Goal: Transaction & Acquisition: Purchase product/service

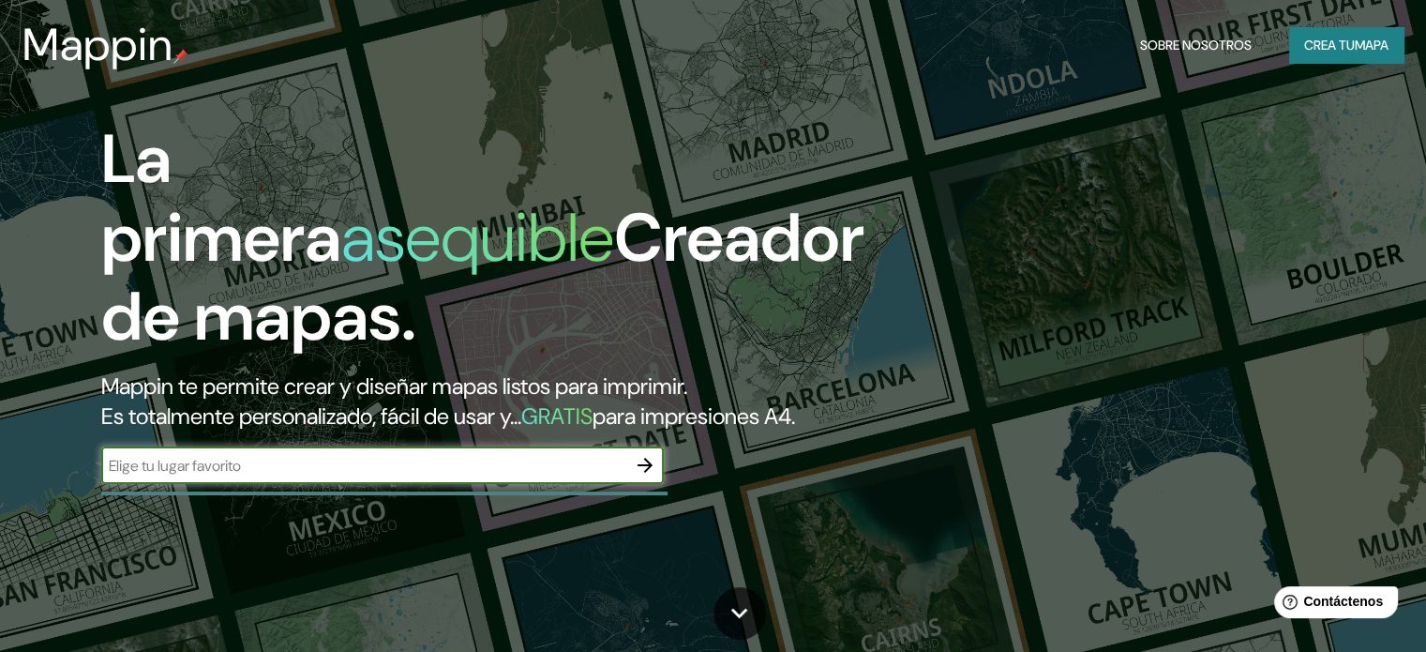
click at [328, 481] on div "​" at bounding box center [382, 465] width 563 height 38
click at [662, 484] on button "button" at bounding box center [645, 465] width 38 height 38
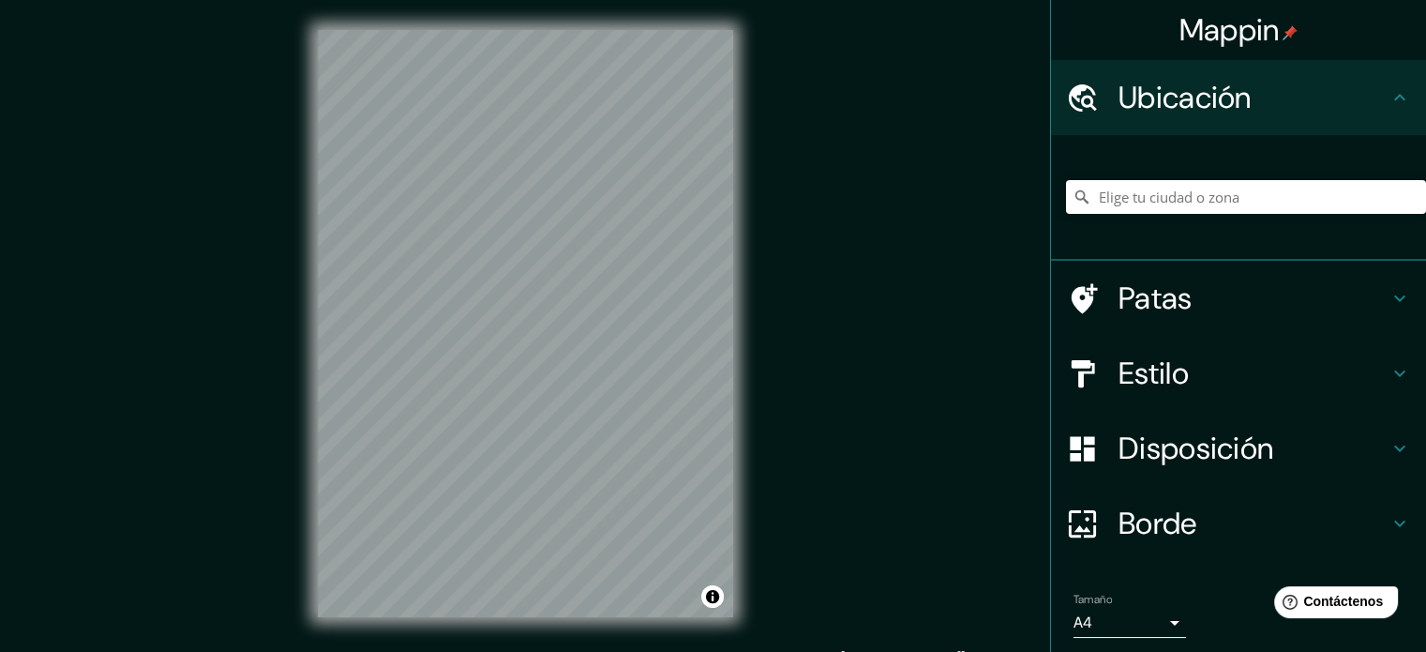
click at [1137, 395] on div "Estilo" at bounding box center [1238, 373] width 375 height 75
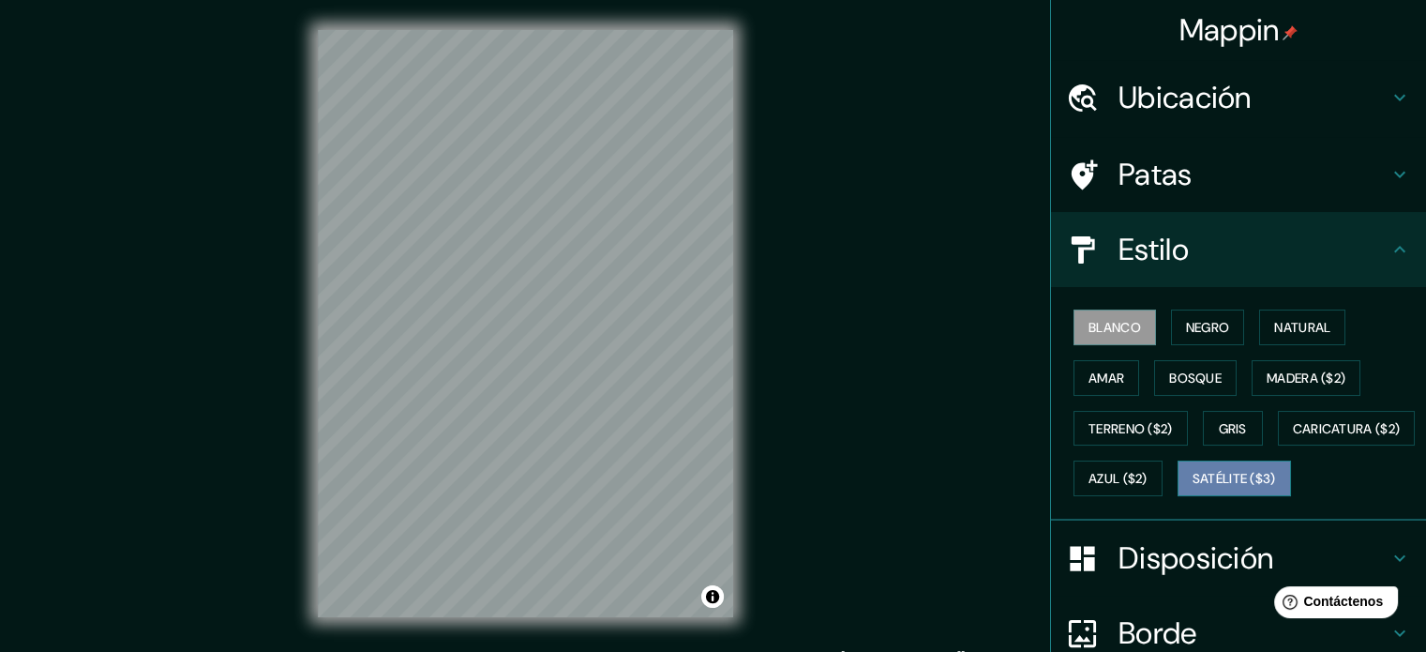
click at [1193, 490] on font "Satélite ($3)" at bounding box center [1234, 478] width 83 height 24
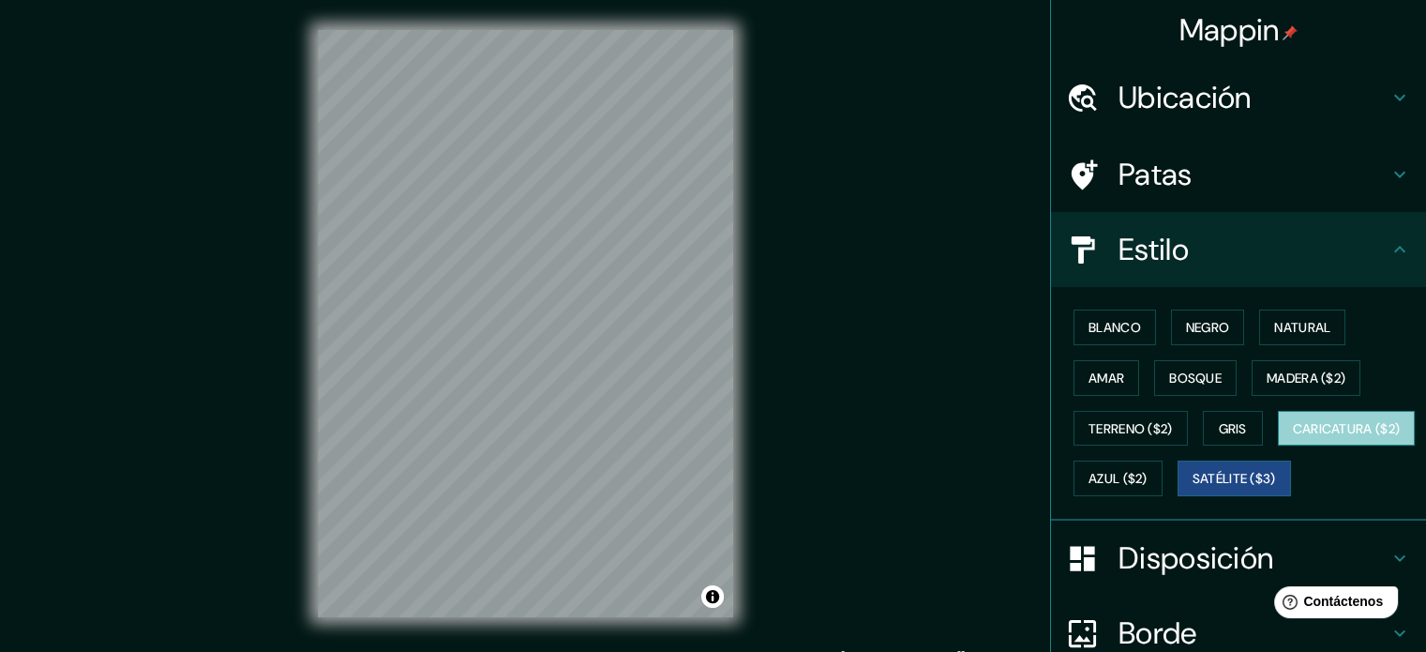
click at [1293, 437] on font "Caricatura ($2)" at bounding box center [1347, 428] width 108 height 17
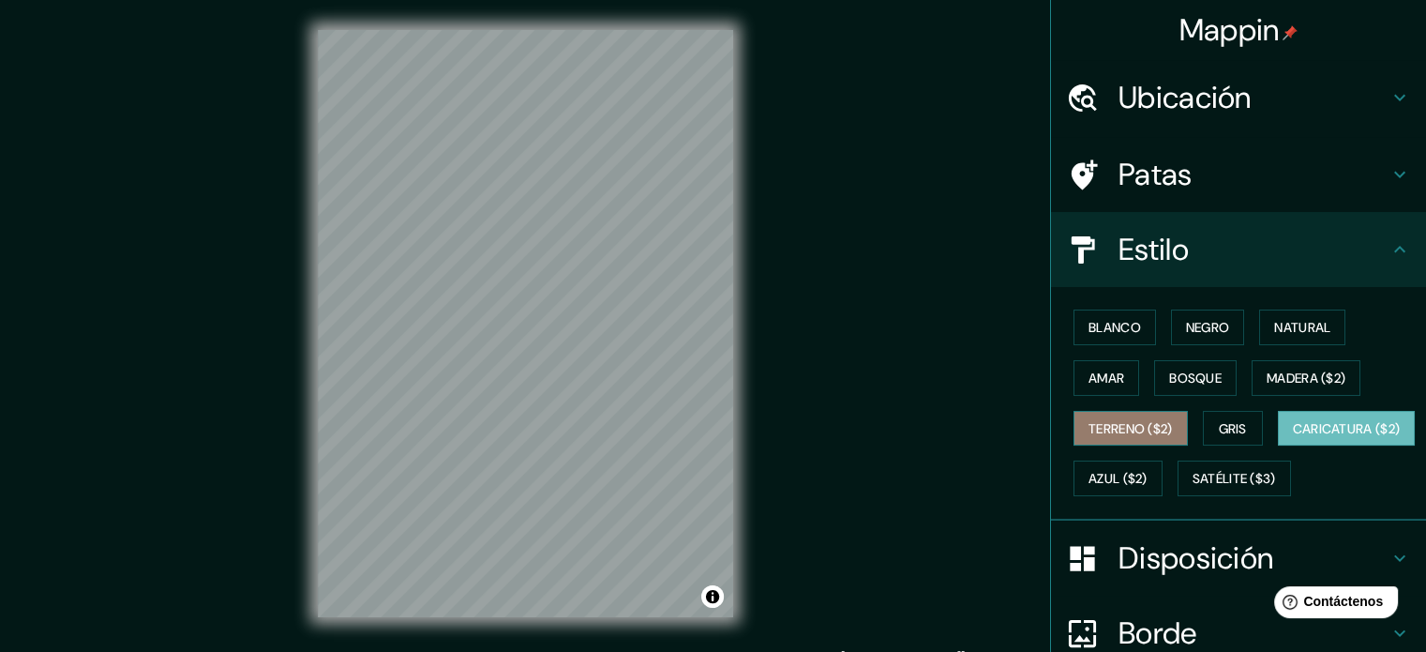
click at [1118, 436] on font "Terreno ($2)" at bounding box center [1131, 428] width 84 height 24
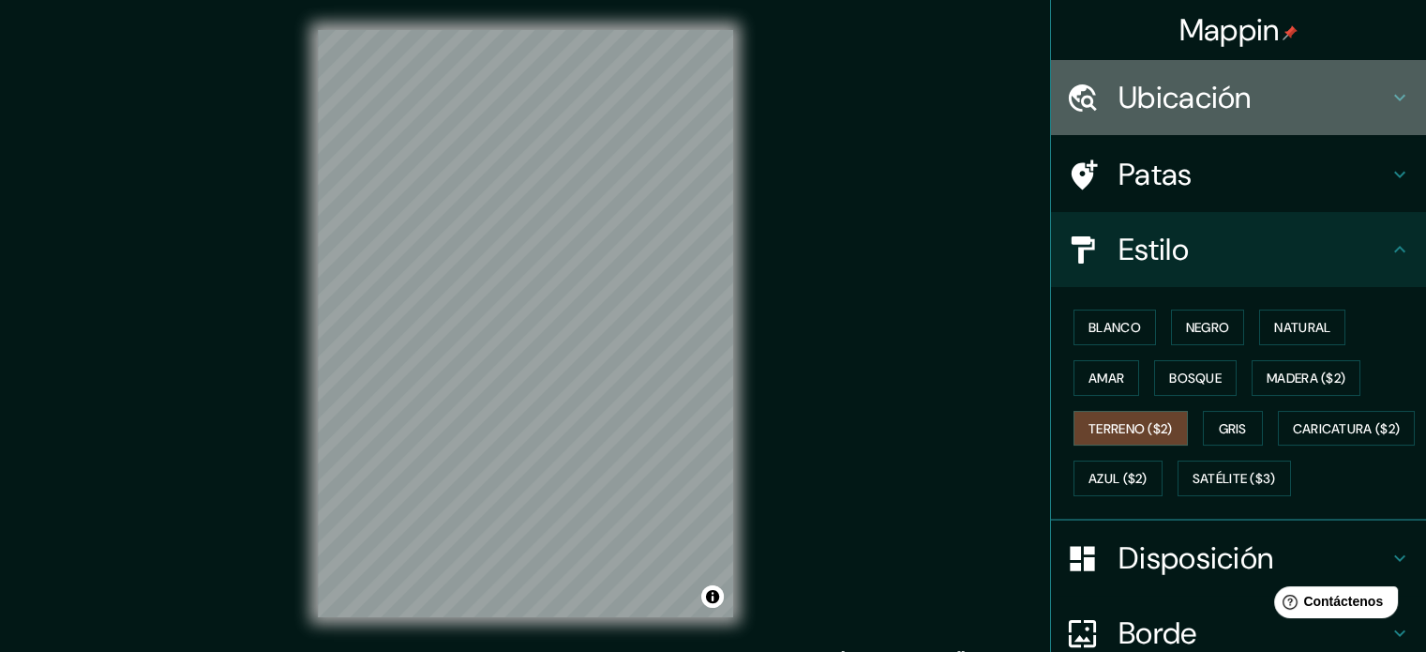
drag, startPoint x: 773, startPoint y: 339, endPoint x: 1297, endPoint y: 101, distance: 575.8
click at [1297, 101] on h4 "Ubicación" at bounding box center [1254, 98] width 270 height 38
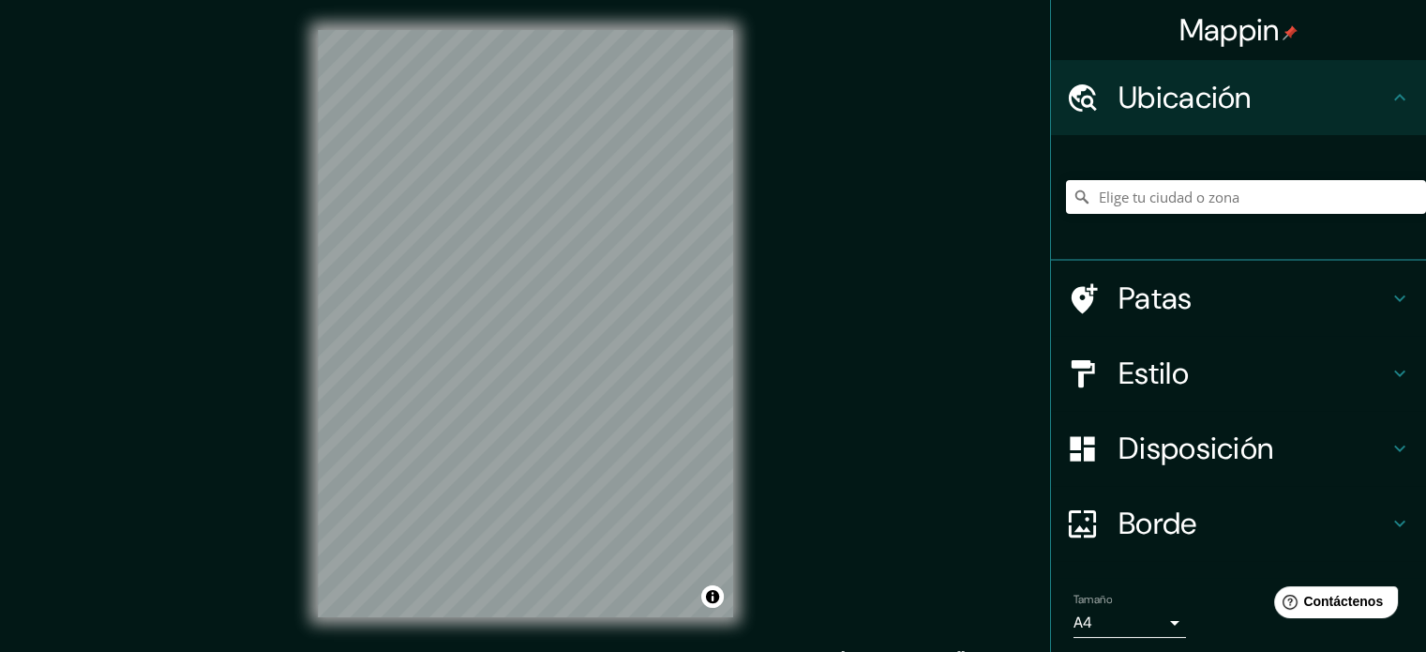
click at [1190, 287] on h4 "Patas" at bounding box center [1254, 298] width 270 height 38
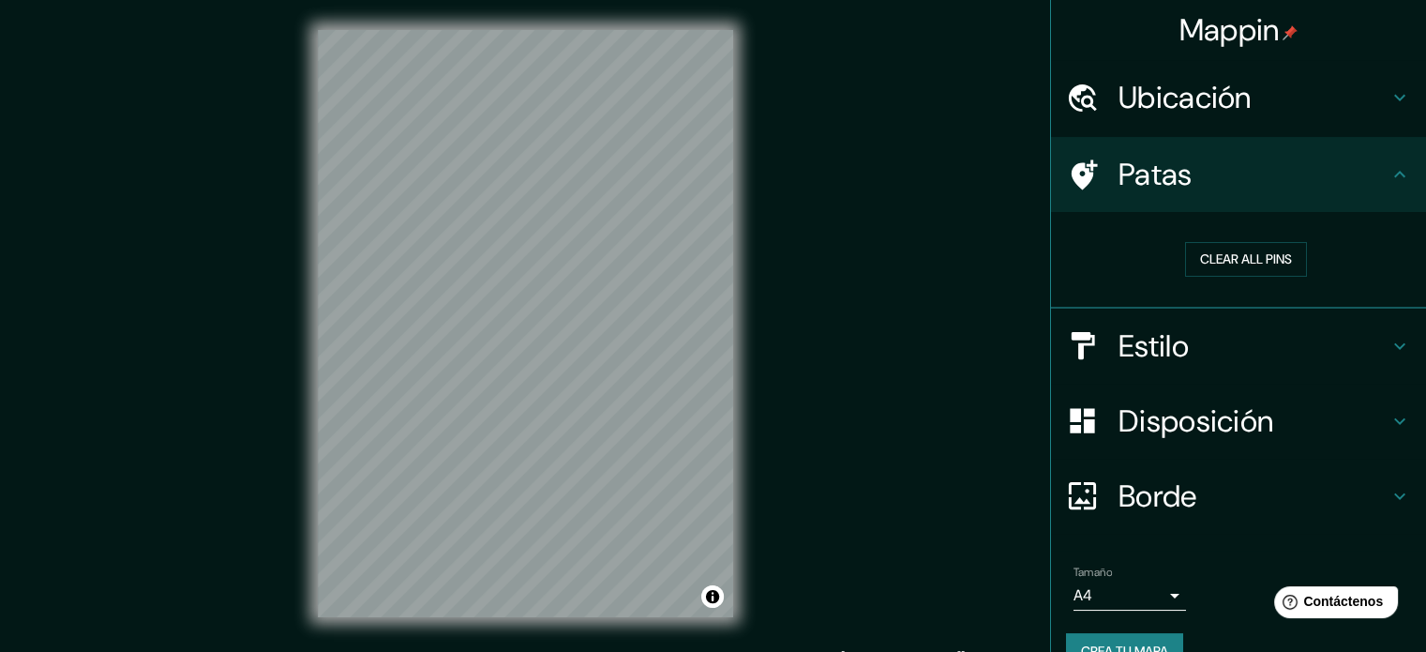
click at [1114, 588] on body "Mappin Ubicación Patas Clear all pins Estilo Disposición Borde Elige un borde. …" at bounding box center [713, 326] width 1426 height 652
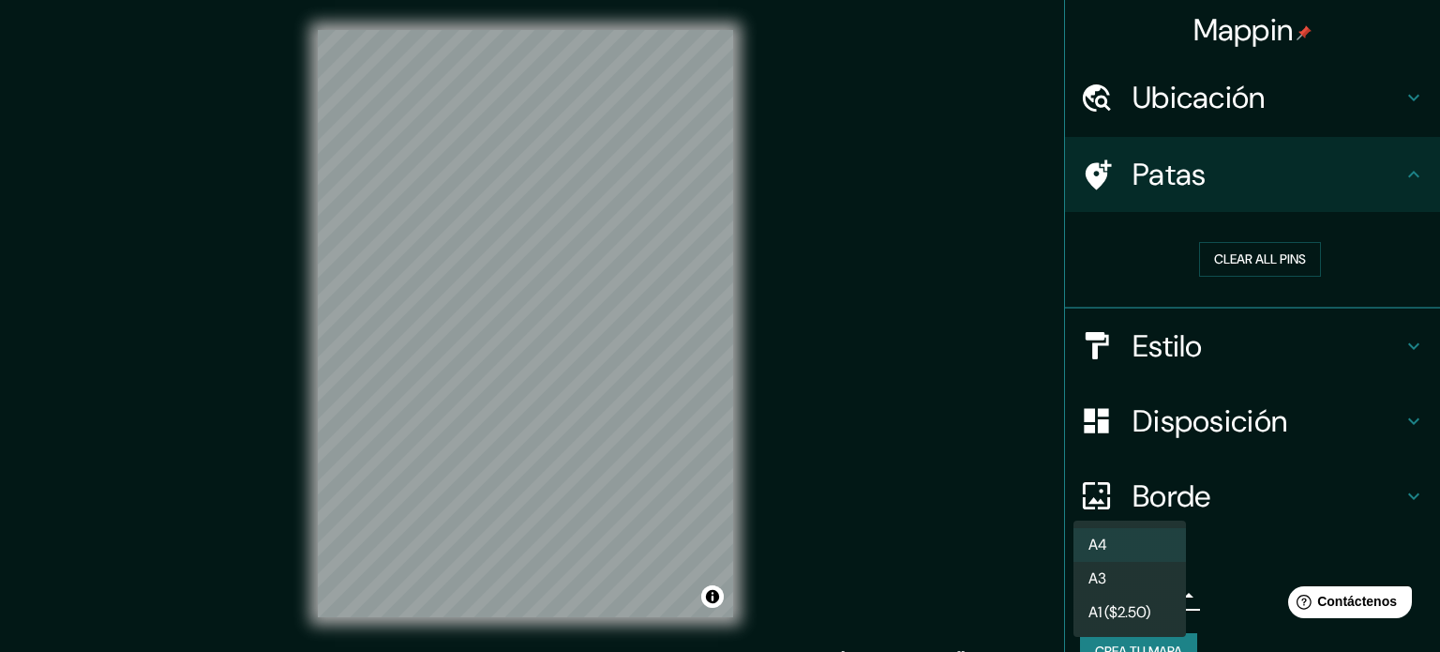
click at [1119, 579] on li "A3" at bounding box center [1130, 579] width 113 height 34
type input "a4"
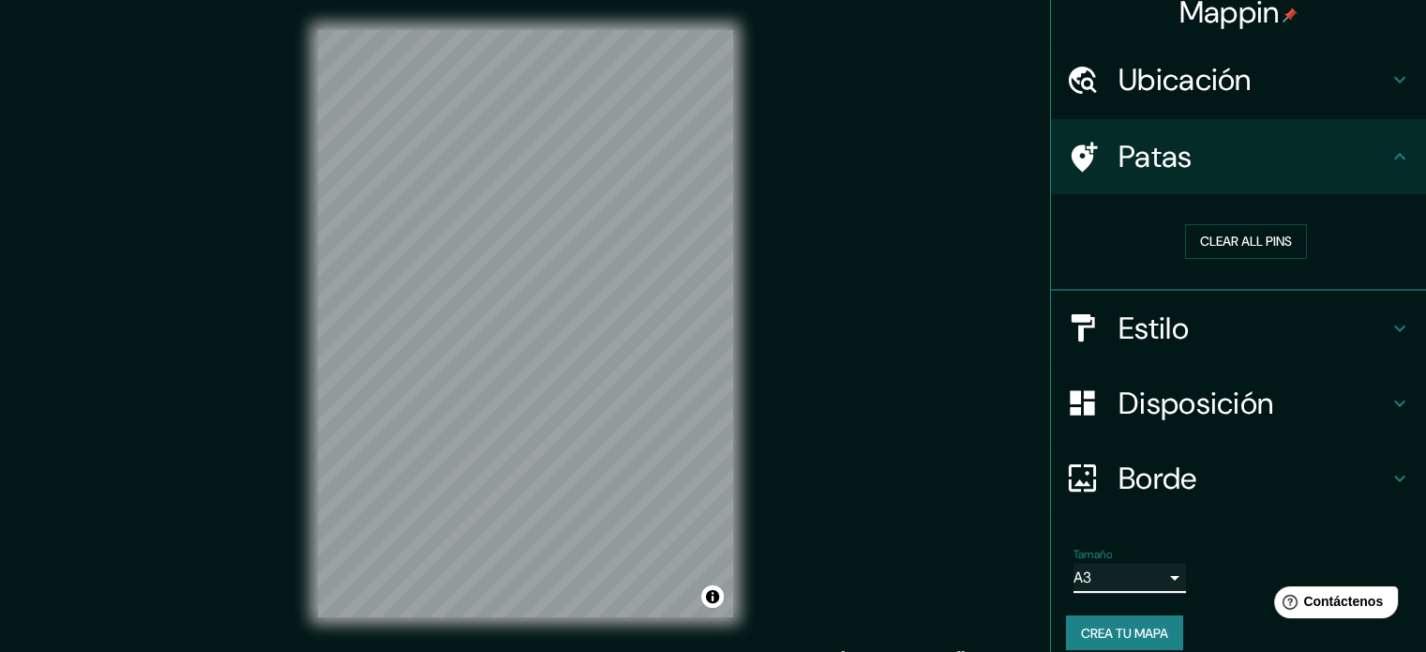
scroll to position [37, 0]
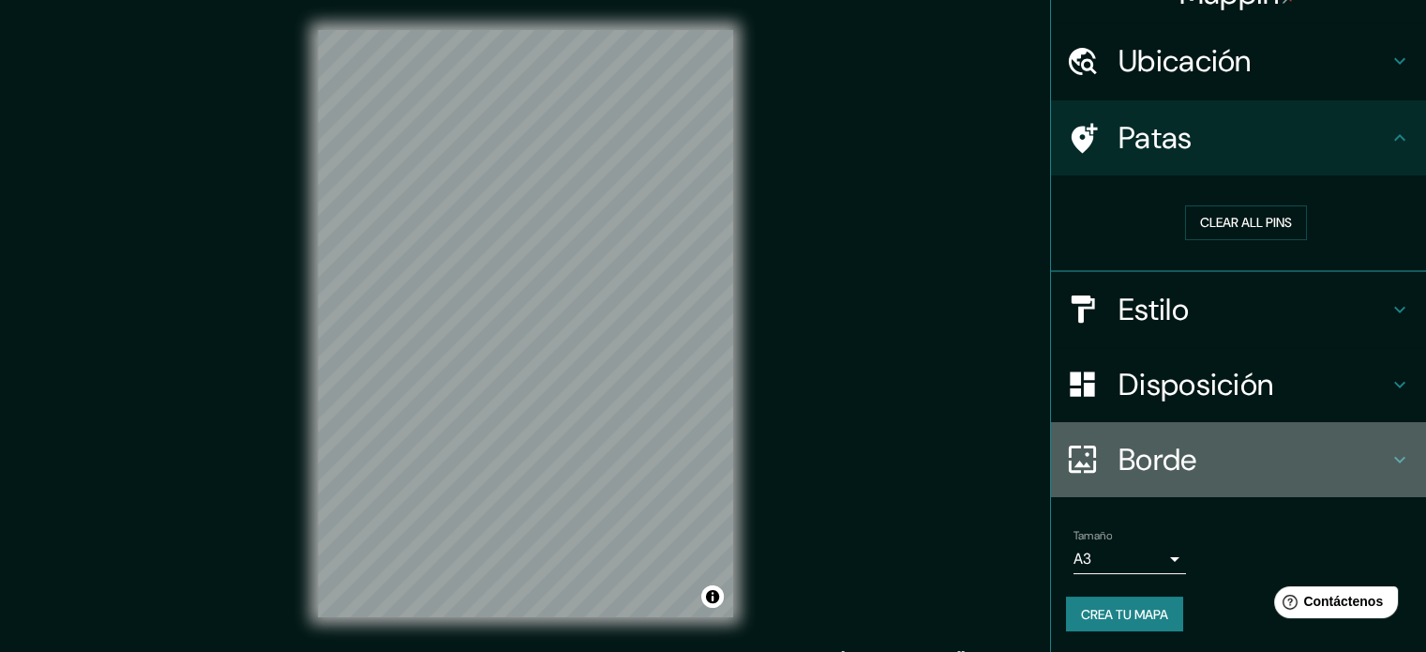
click at [1171, 465] on font "Borde" at bounding box center [1158, 459] width 79 height 39
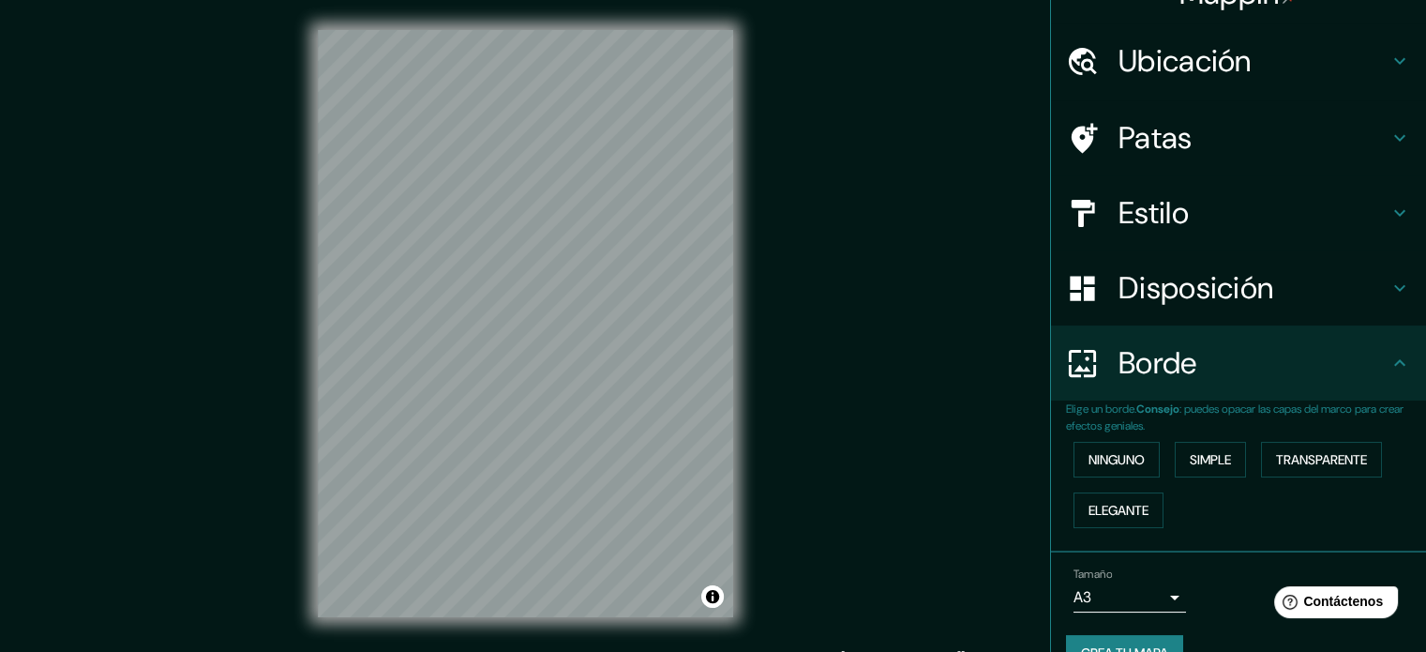
click at [1235, 194] on div "Estilo" at bounding box center [1238, 212] width 375 height 75
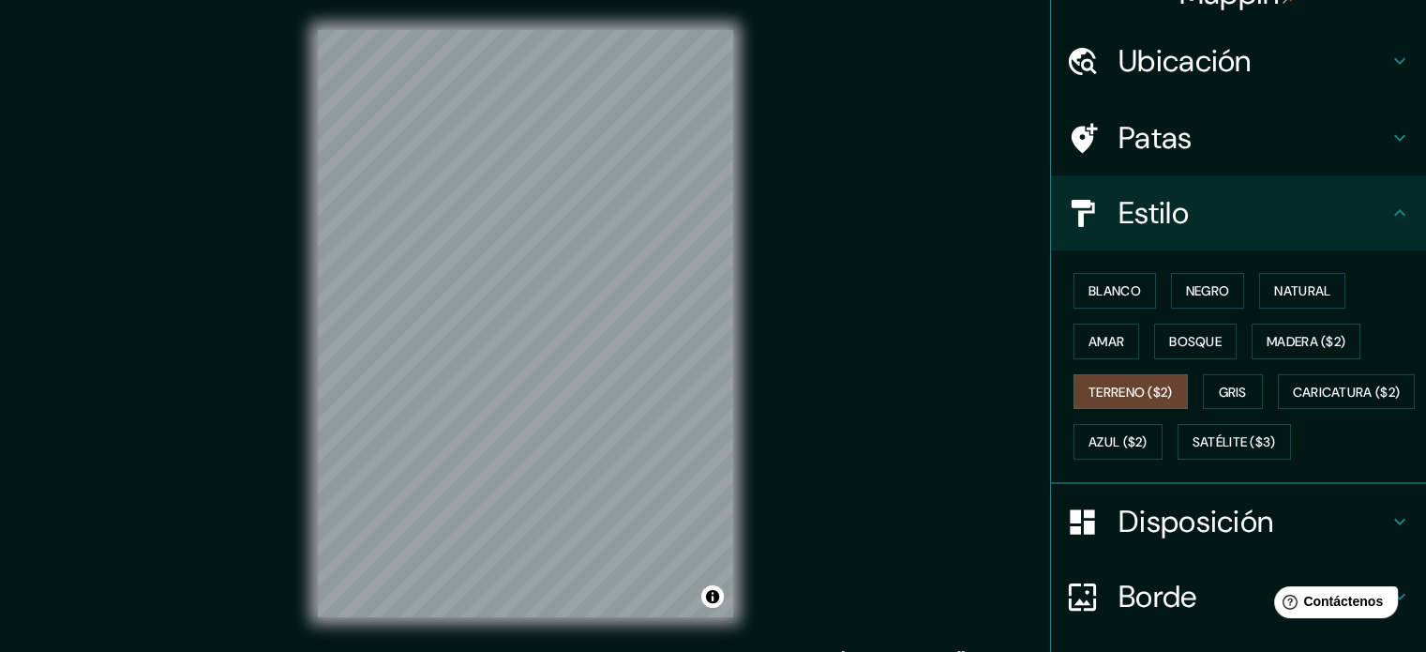
click at [1199, 138] on h4 "Patas" at bounding box center [1254, 138] width 270 height 38
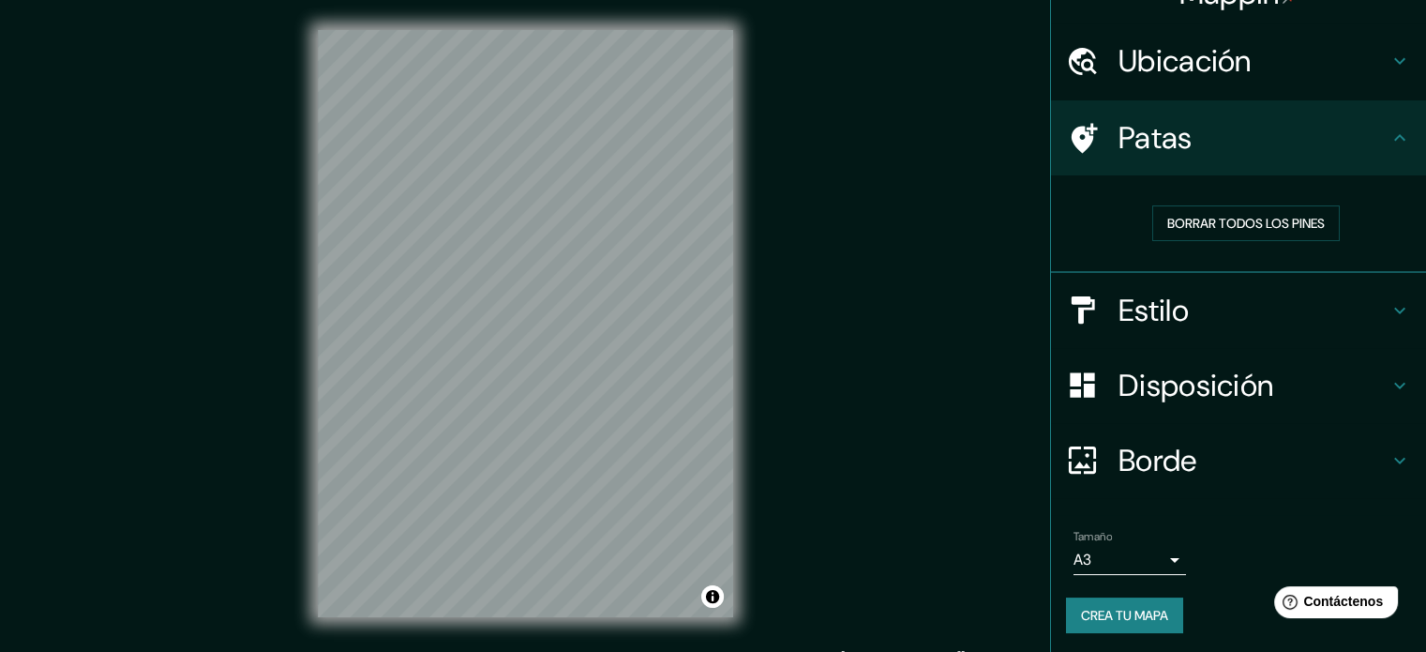
click at [1194, 45] on font "Ubicación" at bounding box center [1185, 60] width 133 height 39
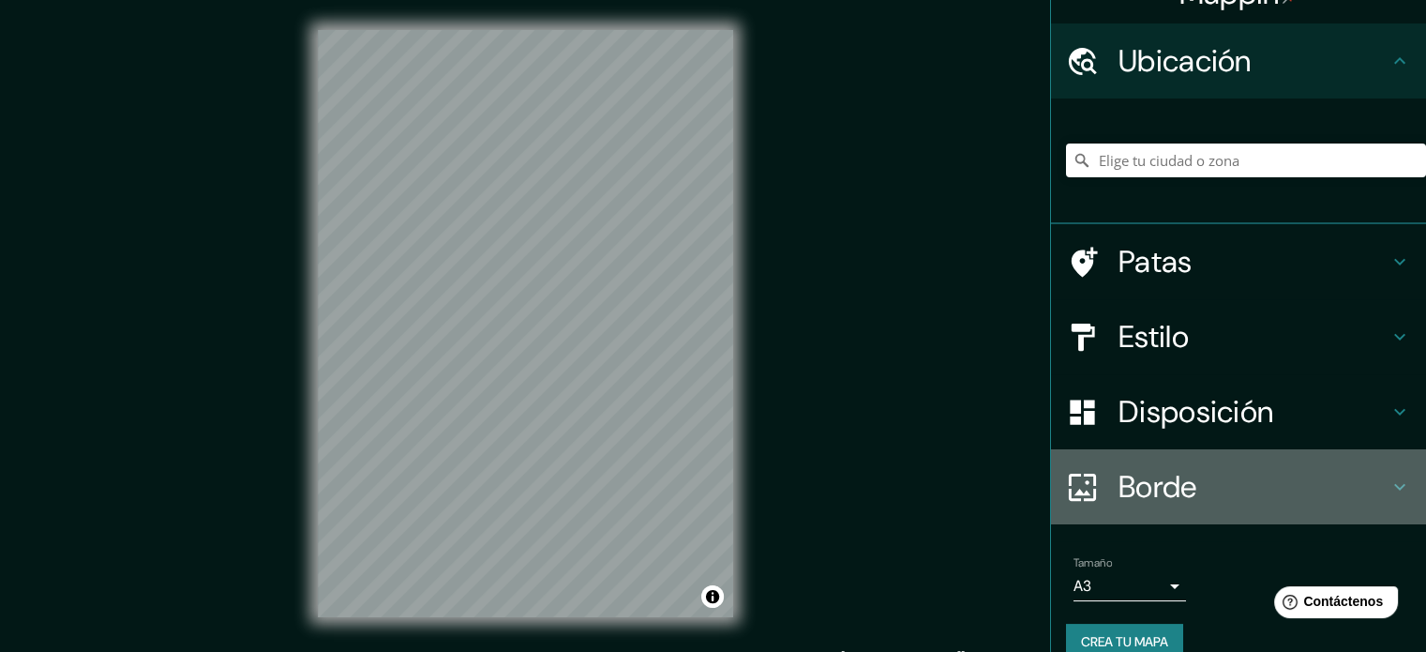
click at [1154, 490] on font "Borde" at bounding box center [1158, 486] width 79 height 39
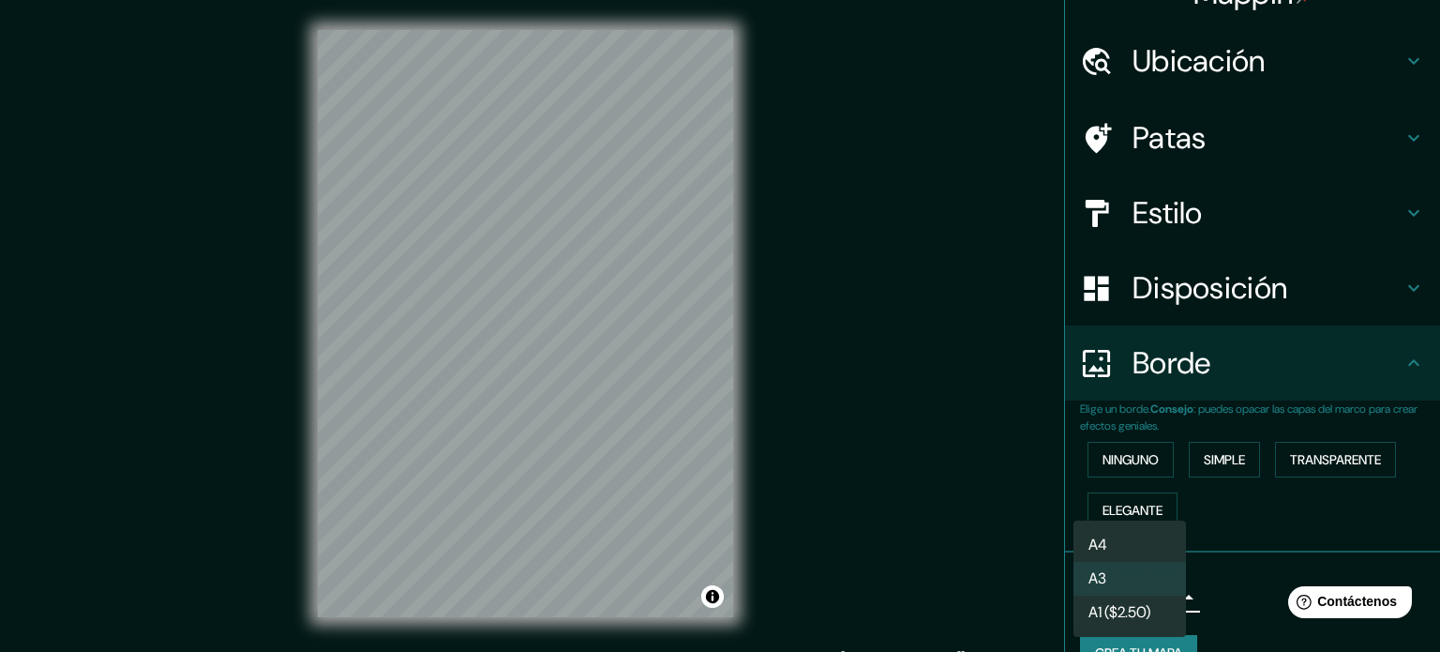
click at [1140, 592] on body "Mappin Ubicación Patas Estilo Disposición Borde Elige un borde. Consejo : puede…" at bounding box center [720, 326] width 1440 height 652
click at [1264, 583] on div at bounding box center [720, 326] width 1440 height 652
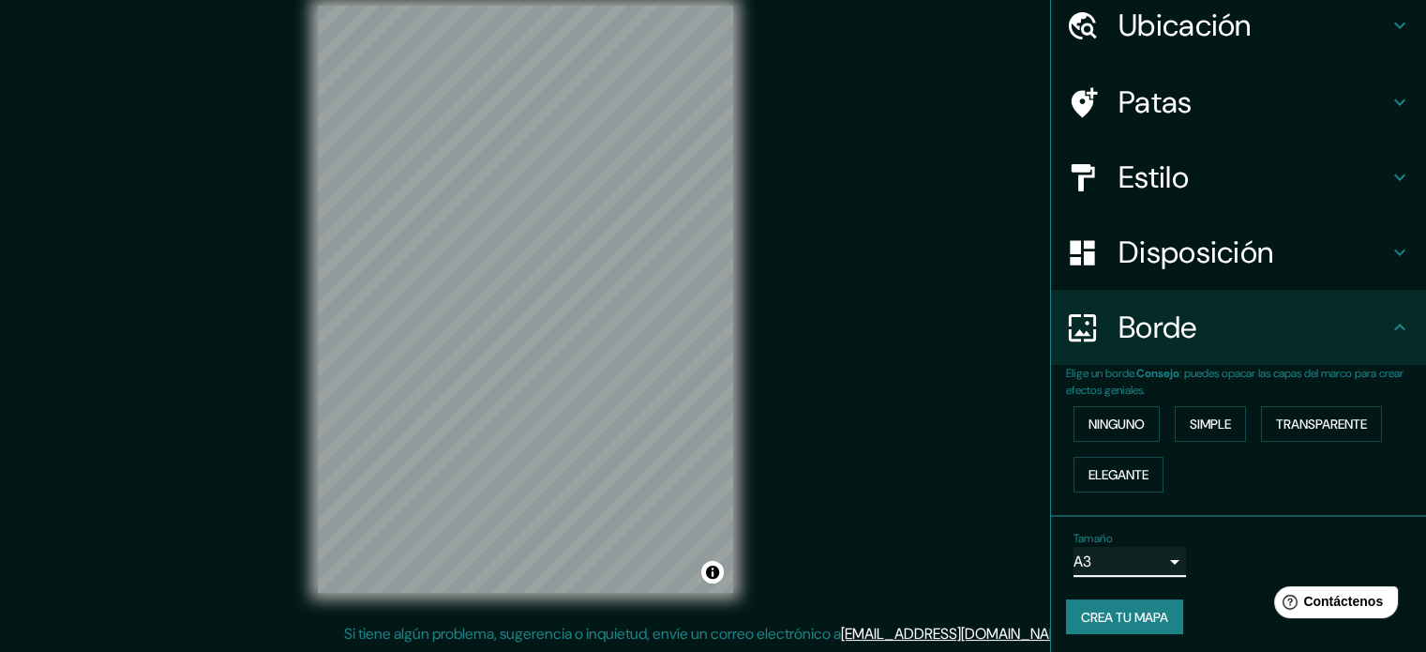
scroll to position [75, 0]
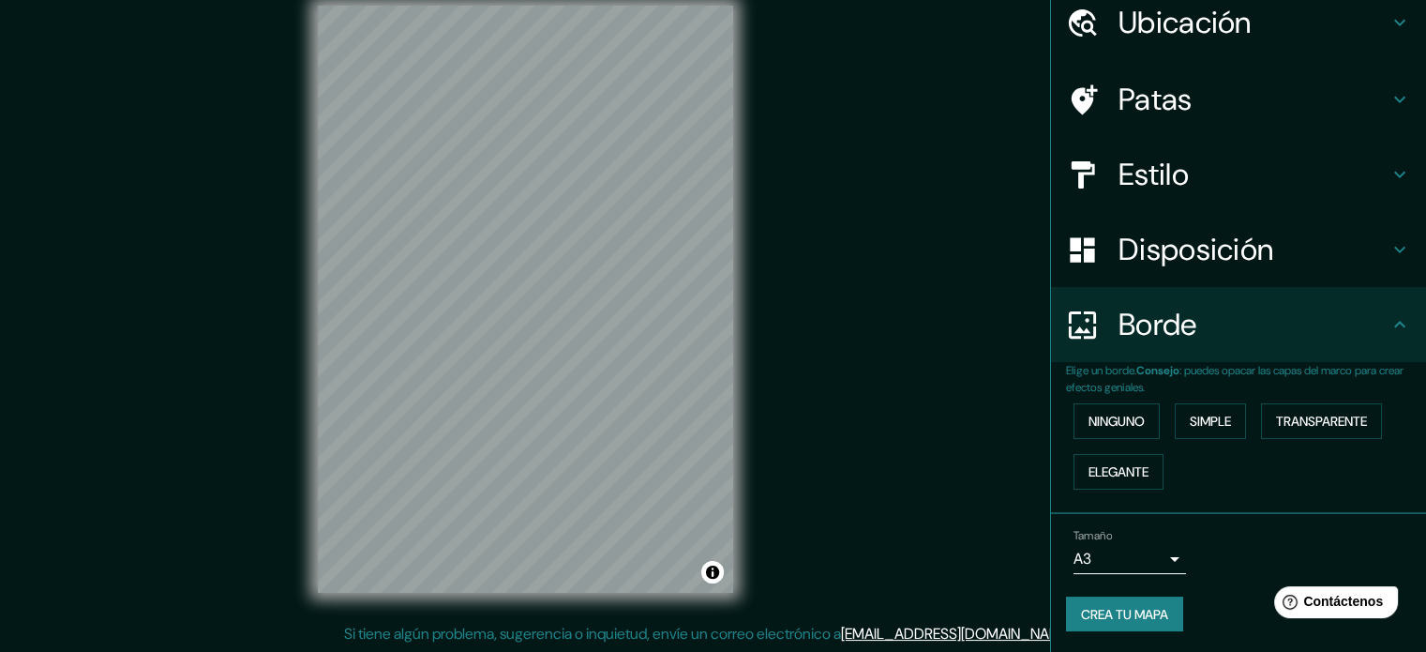
click at [927, 331] on div "Mappin Ubicación Patas Estilo Disposición Borde Elige un borde. Consejo : puede…" at bounding box center [713, 314] width 1426 height 677
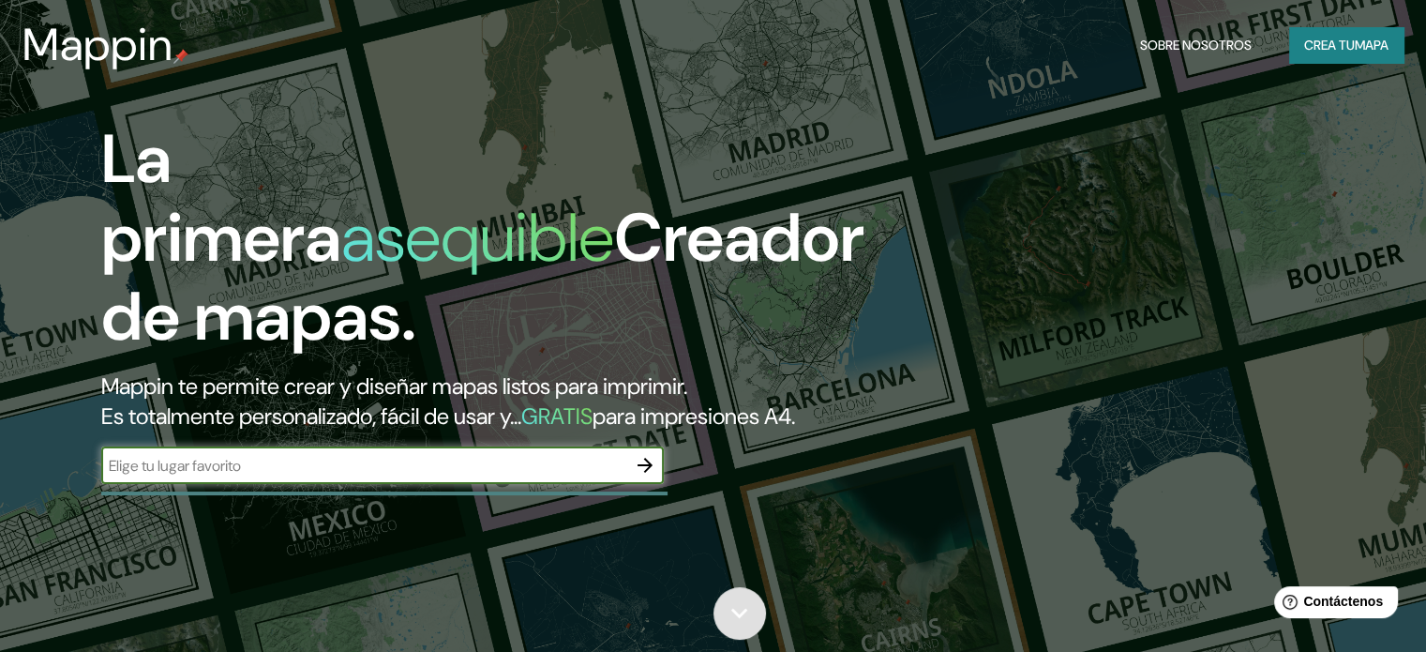
click at [736, 582] on div "La primera asequible Creador de mapas. Mappin te permite crear y diseñar mapas …" at bounding box center [713, 326] width 1426 height 652
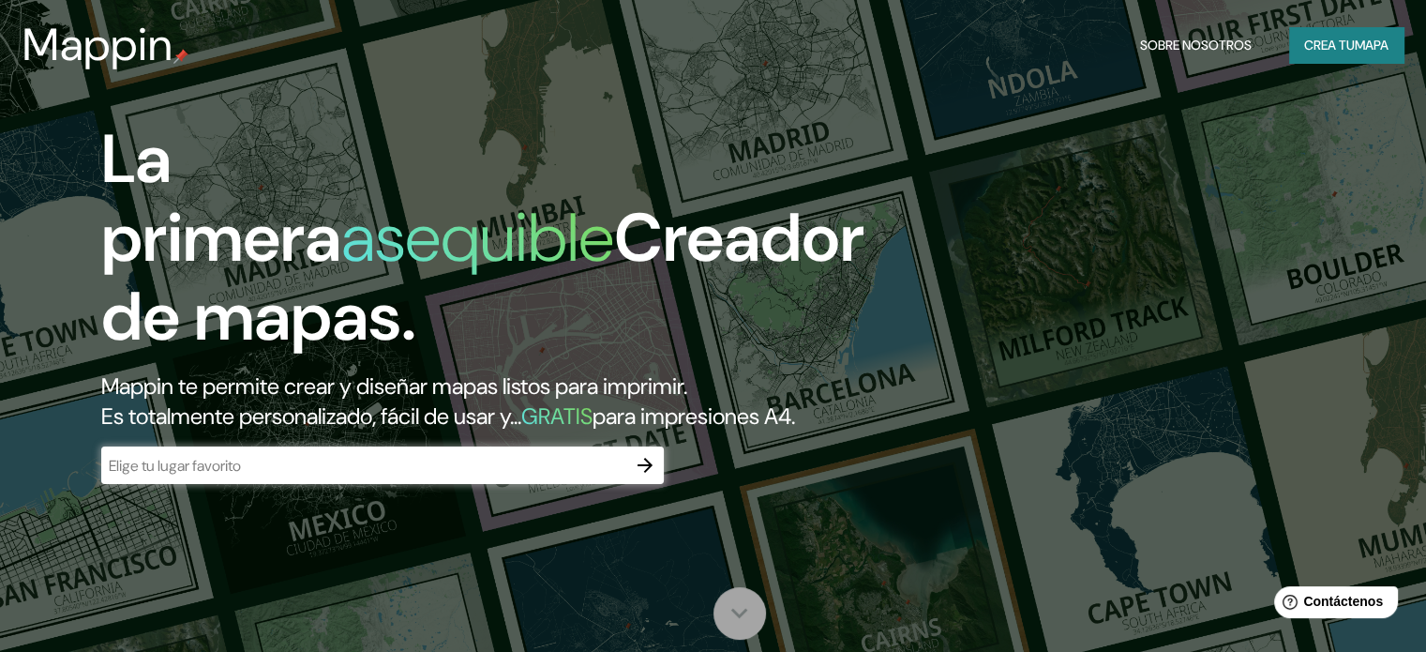
click at [744, 603] on icon at bounding box center [739, 612] width 33 height 33
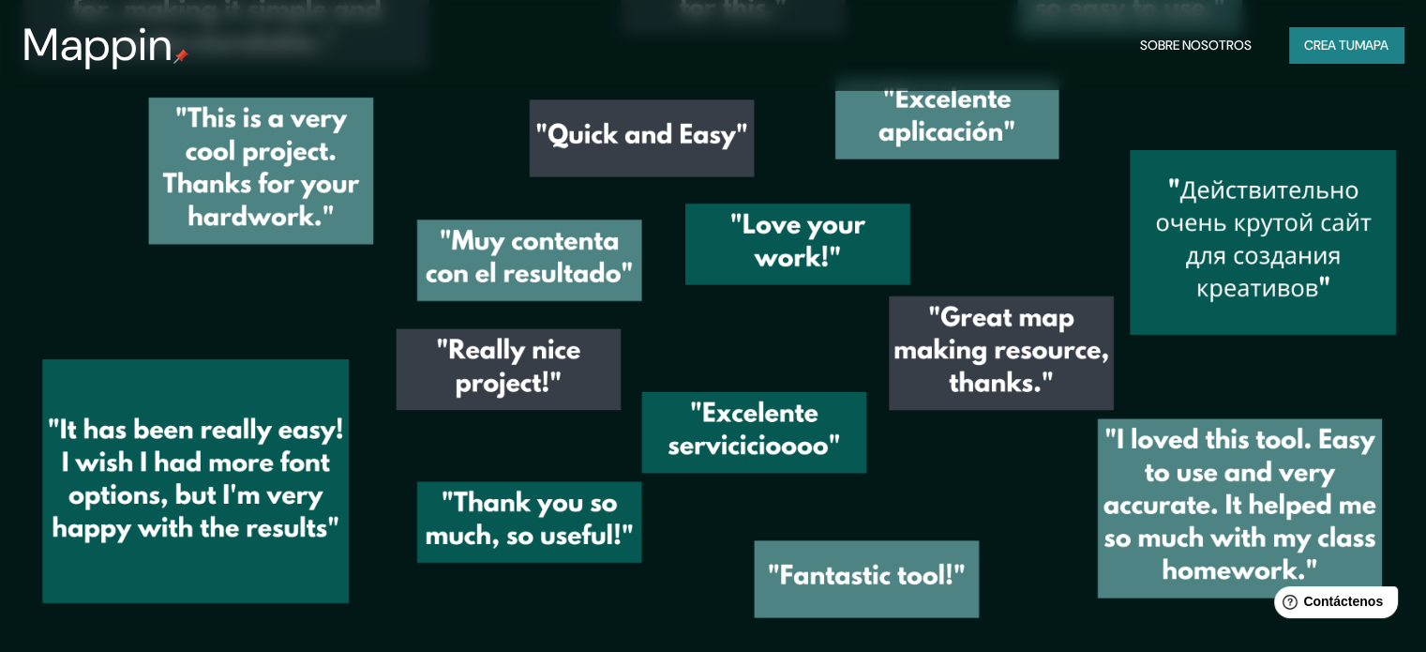
scroll to position [2715, 0]
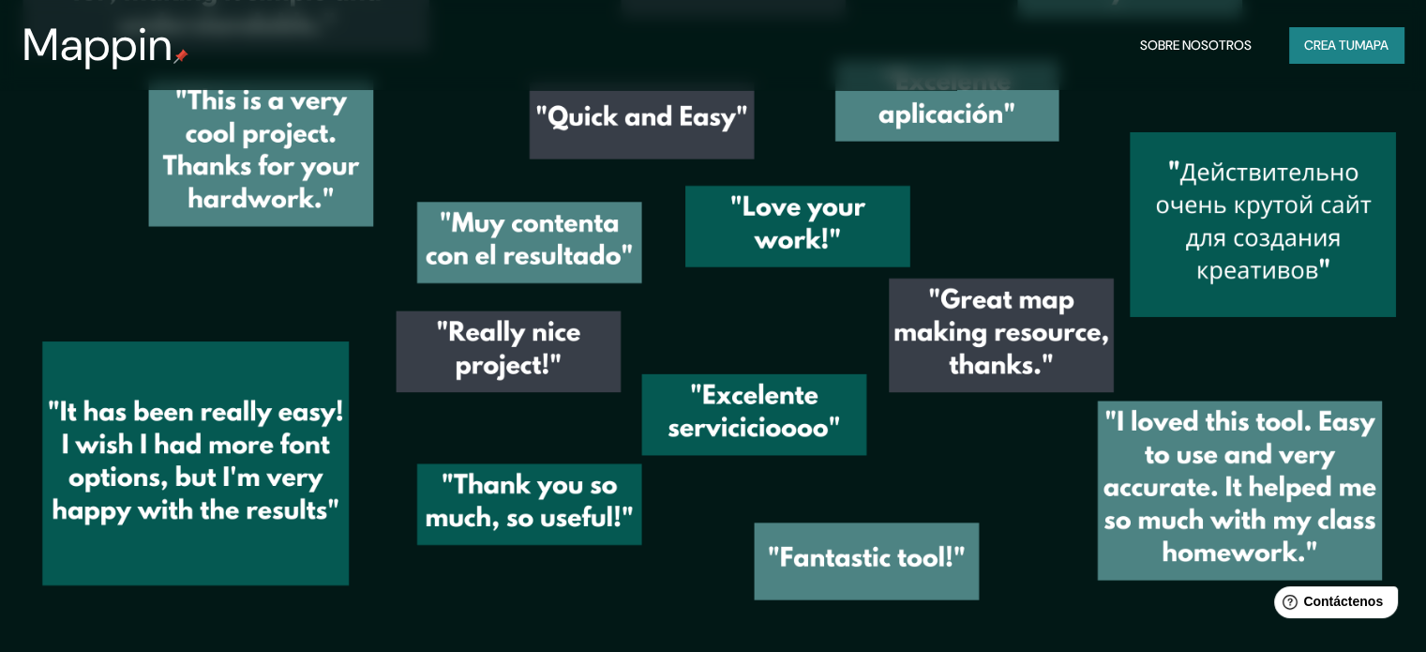
click at [1351, 52] on font "Crea tu" at bounding box center [1329, 45] width 51 height 17
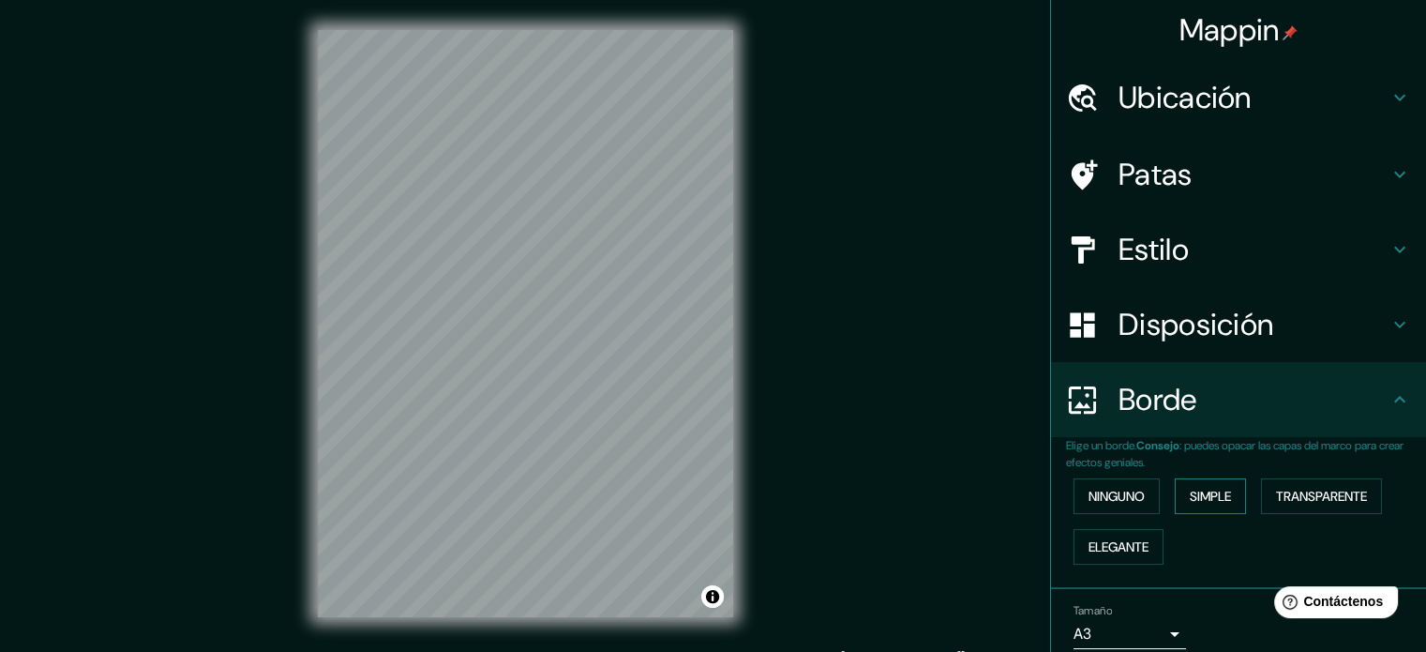
drag, startPoint x: 1194, startPoint y: 483, endPoint x: 1217, endPoint y: 488, distance: 23.9
click at [1195, 484] on font "Simple" at bounding box center [1210, 496] width 41 height 24
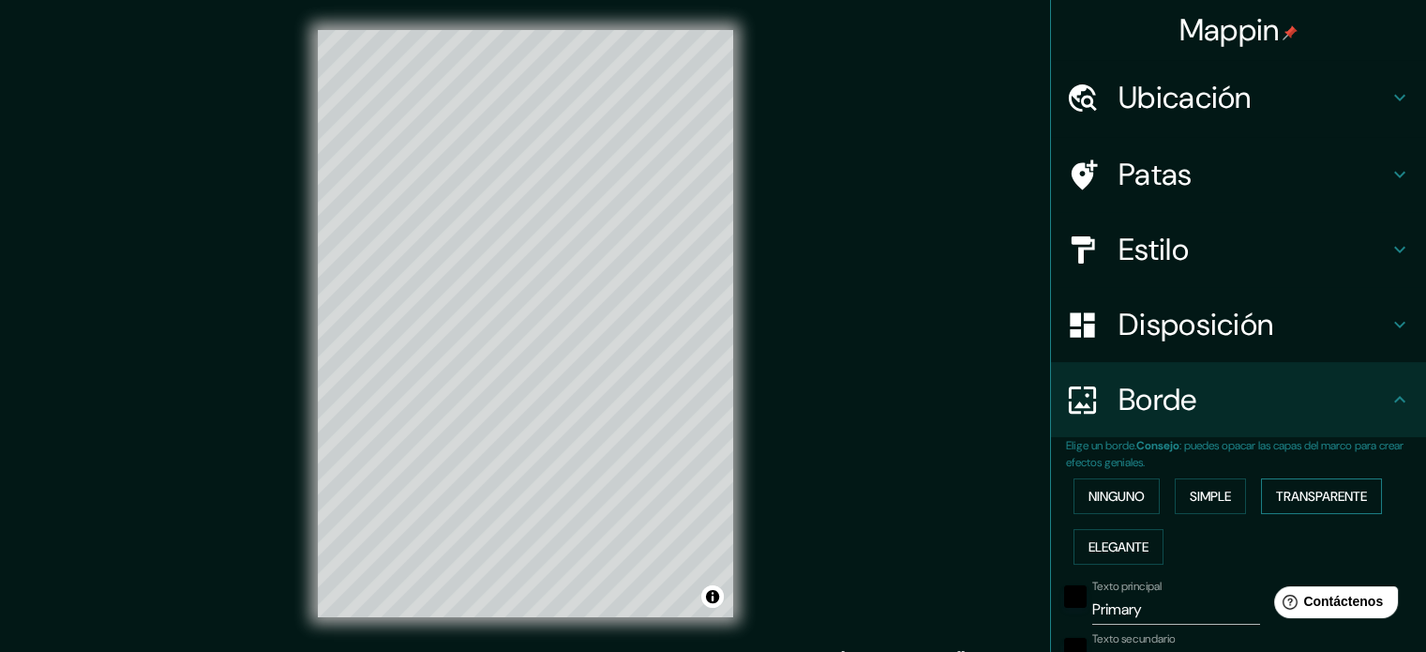
click at [1306, 496] on font "Transparente" at bounding box center [1321, 496] width 91 height 17
click at [1089, 550] on font "Elegante" at bounding box center [1119, 546] width 60 height 17
click at [1210, 484] on font "Simple" at bounding box center [1210, 496] width 41 height 24
click at [1141, 347] on div "Disposición" at bounding box center [1238, 324] width 375 height 75
type input "177"
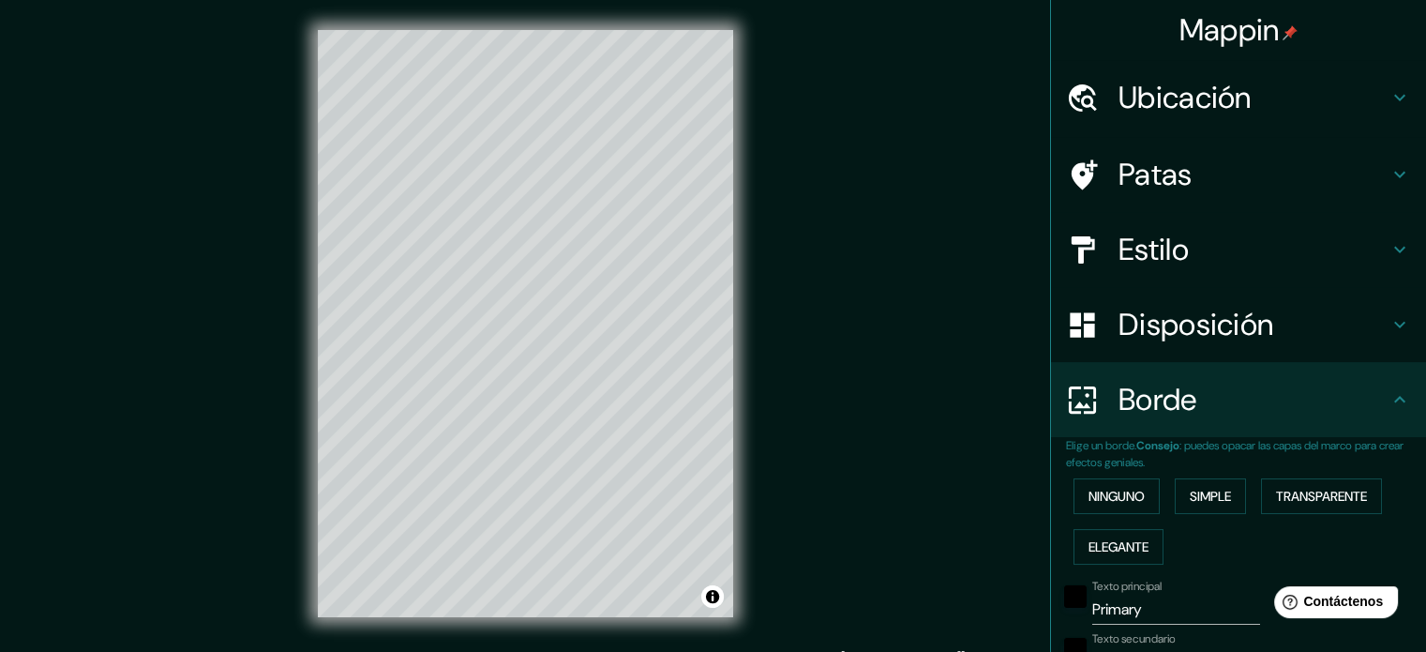
type input "35"
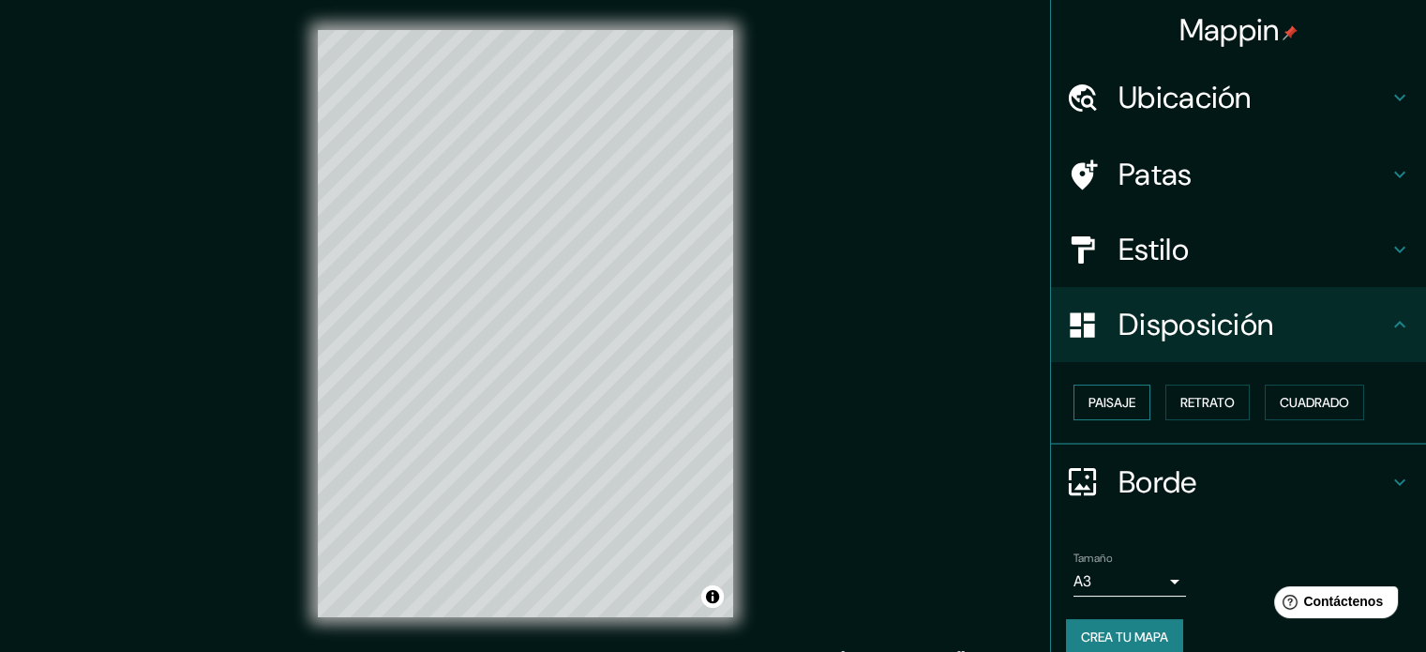
click at [1103, 411] on font "Paisaje" at bounding box center [1112, 402] width 47 height 24
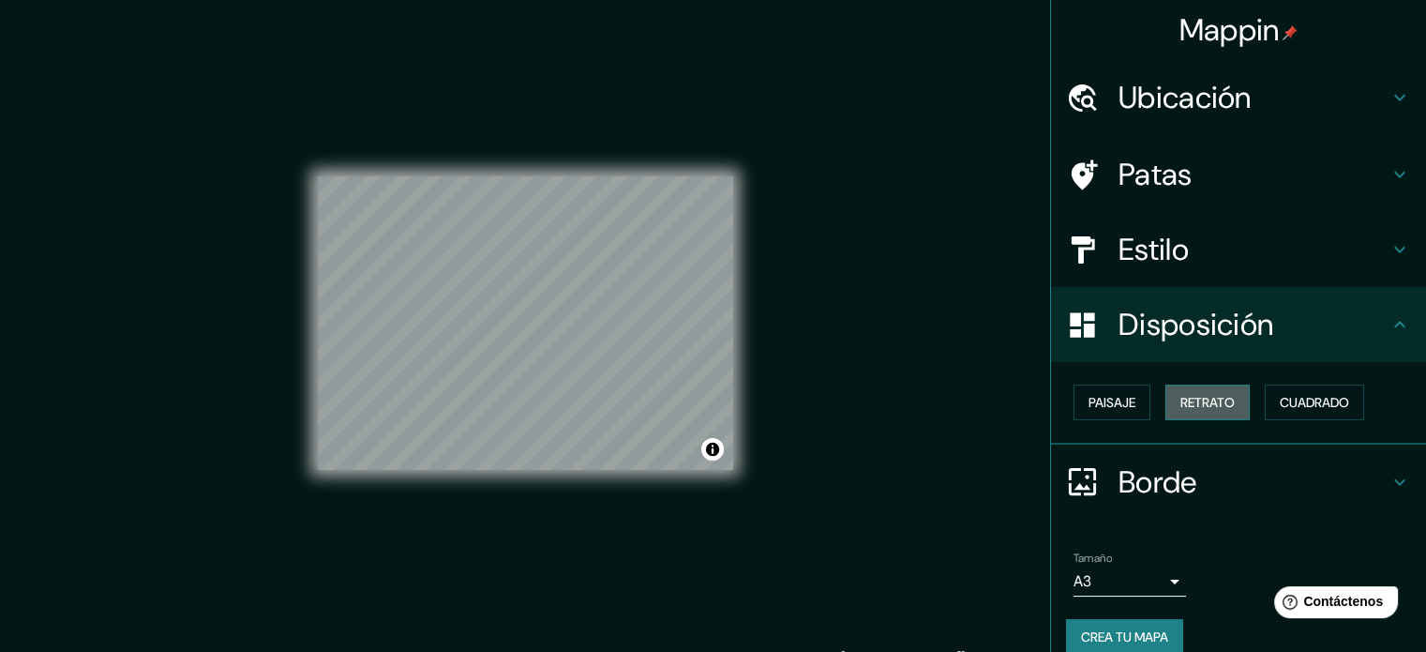
click at [1181, 402] on font "Retrato" at bounding box center [1208, 402] width 54 height 17
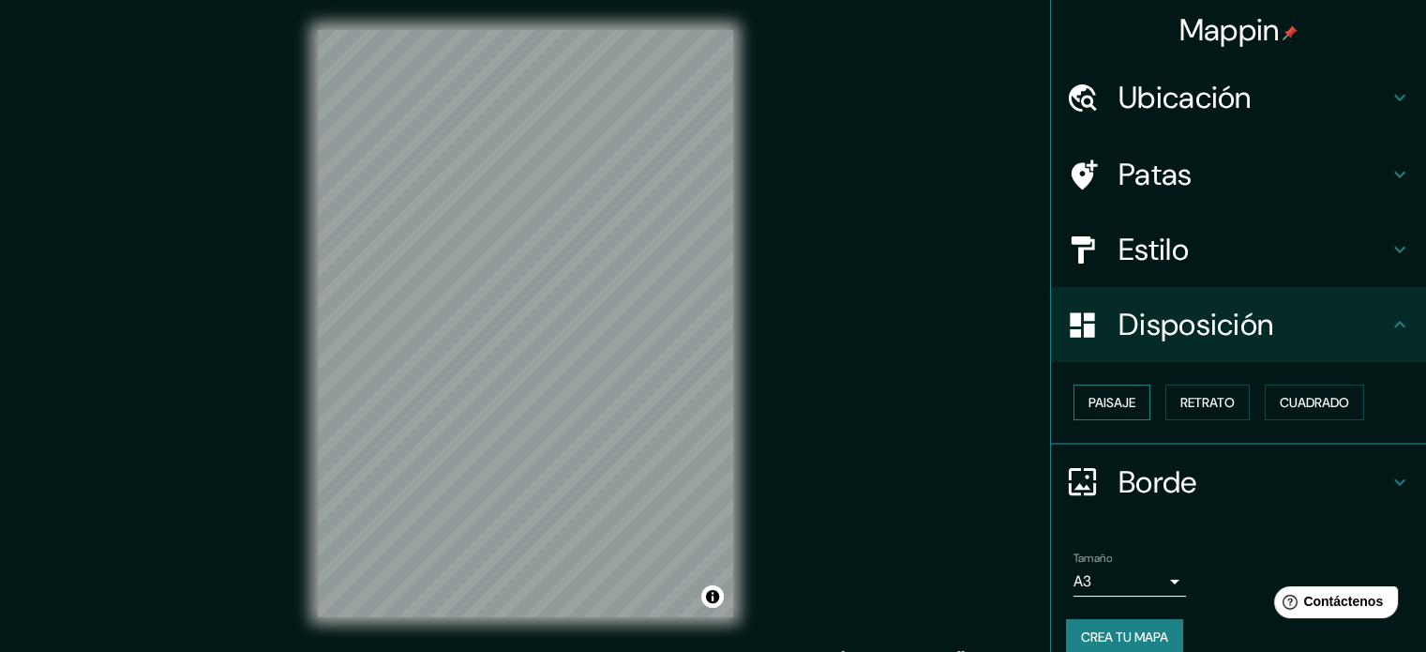
click at [1129, 403] on button "Paisaje" at bounding box center [1112, 403] width 77 height 36
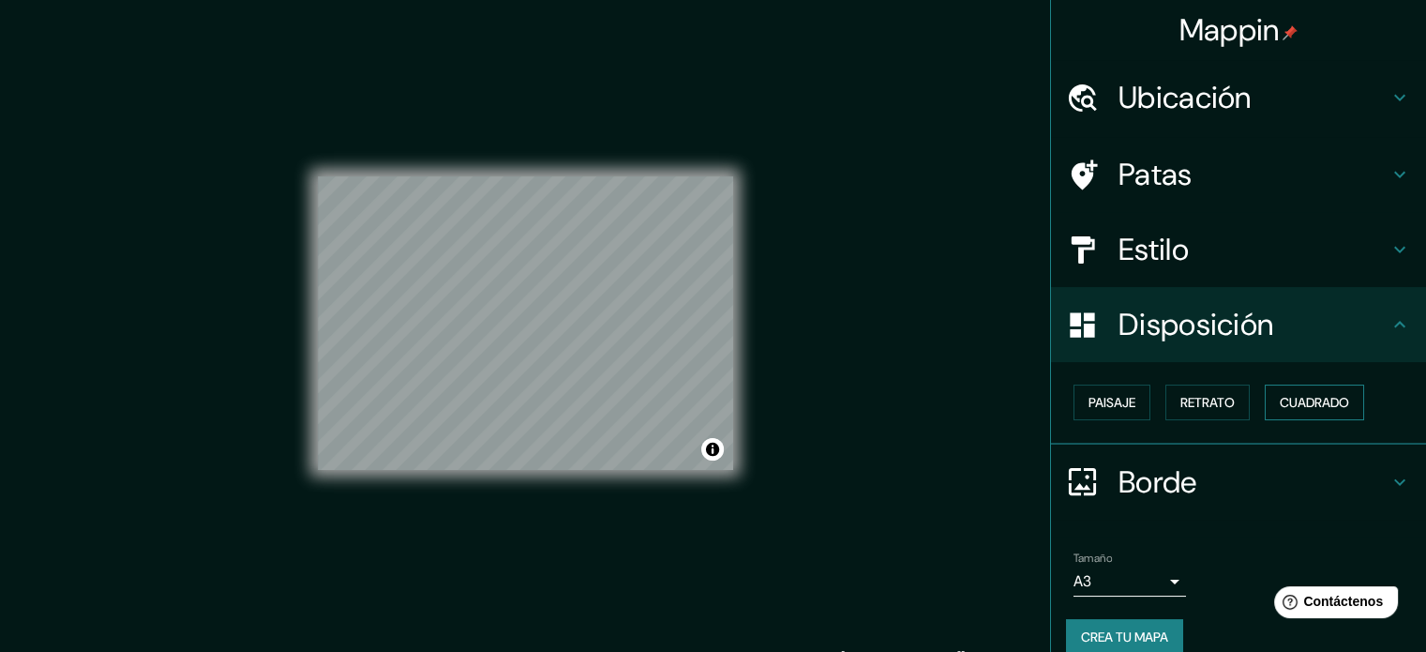
click at [1309, 400] on font "Cuadrado" at bounding box center [1314, 402] width 69 height 17
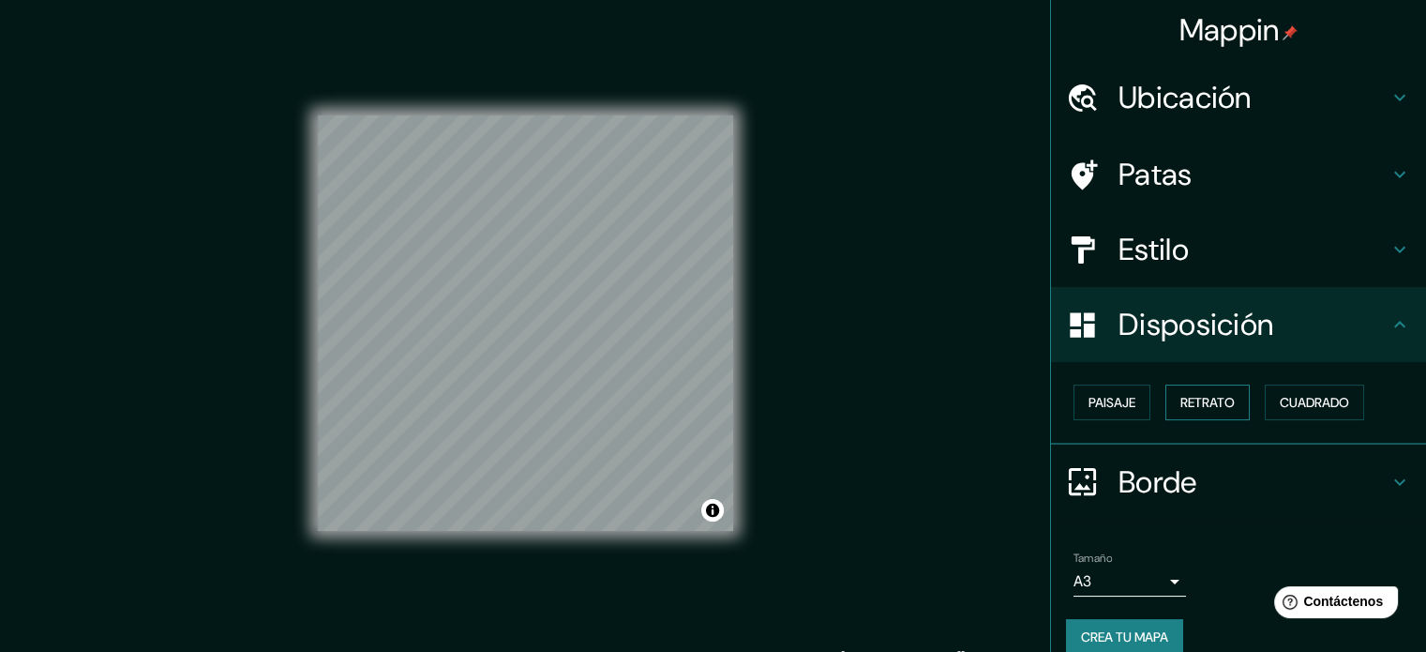
click at [1166, 412] on button "Retrato" at bounding box center [1208, 403] width 84 height 36
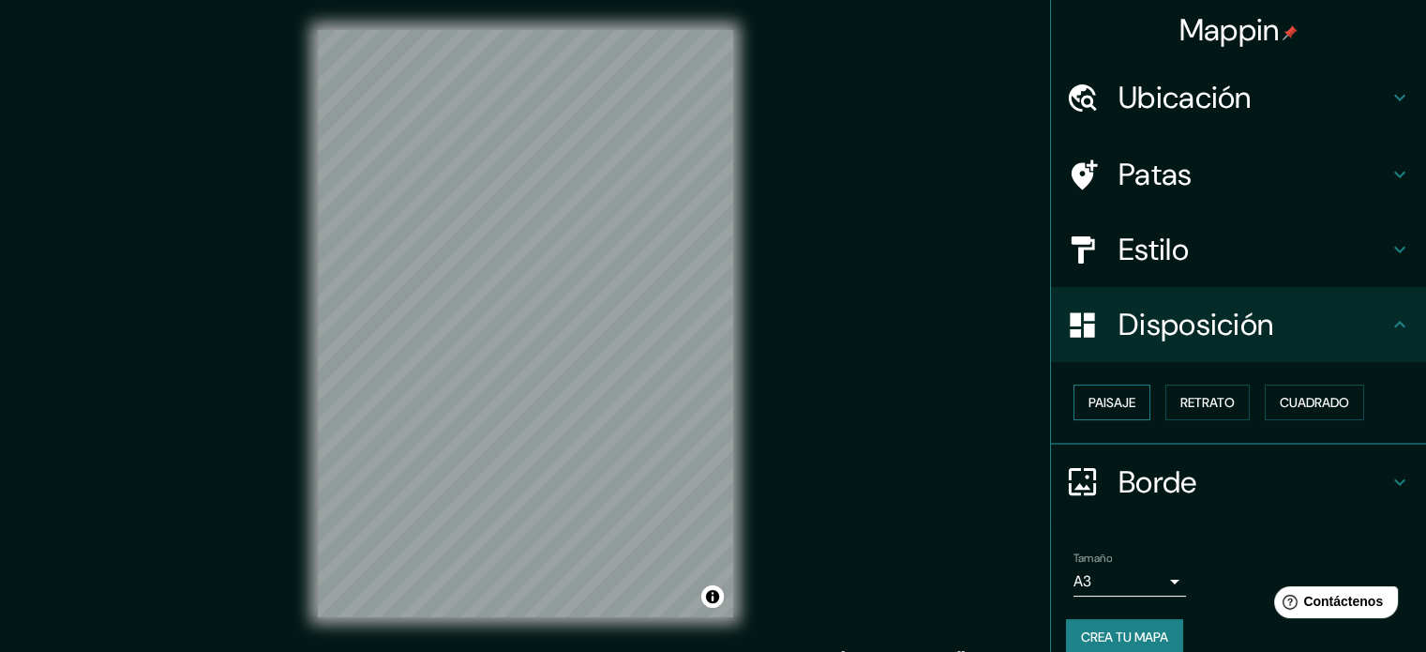
click at [1126, 409] on button "Paisaje" at bounding box center [1112, 403] width 77 height 36
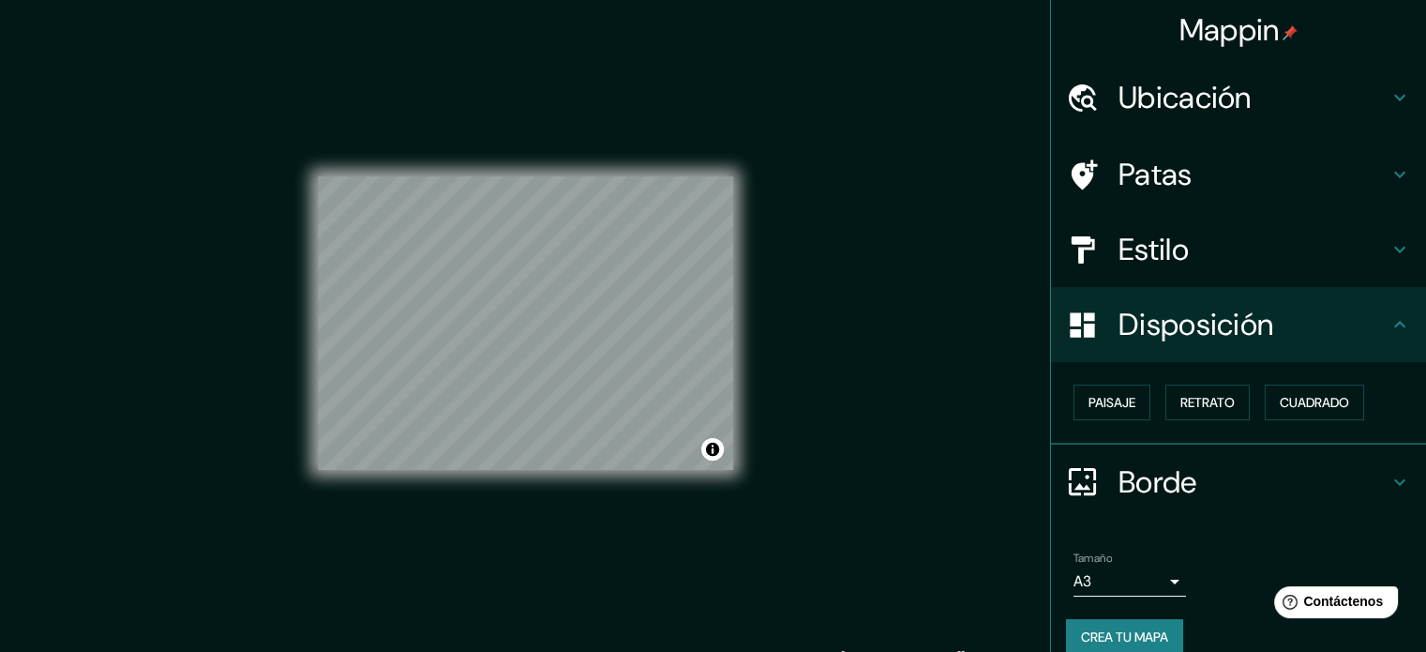
click at [1160, 243] on font "Estilo" at bounding box center [1154, 249] width 70 height 39
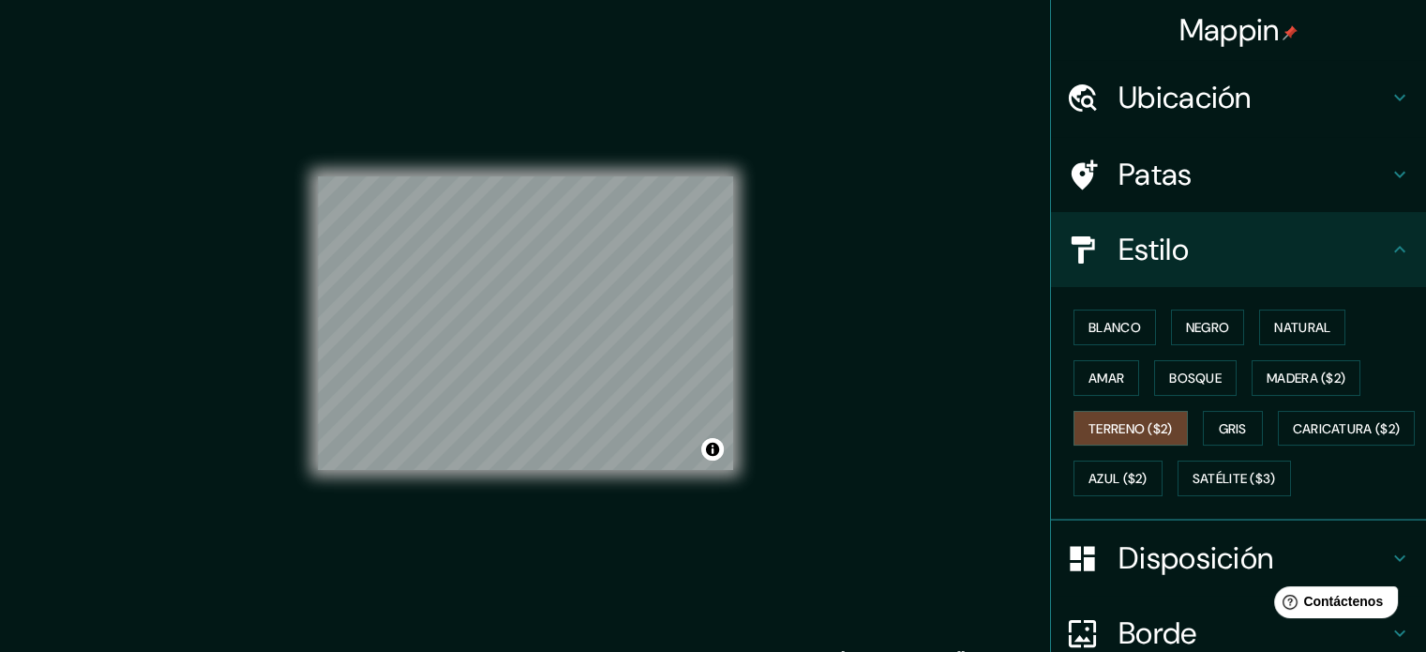
click at [1215, 97] on font "Ubicación" at bounding box center [1185, 97] width 133 height 39
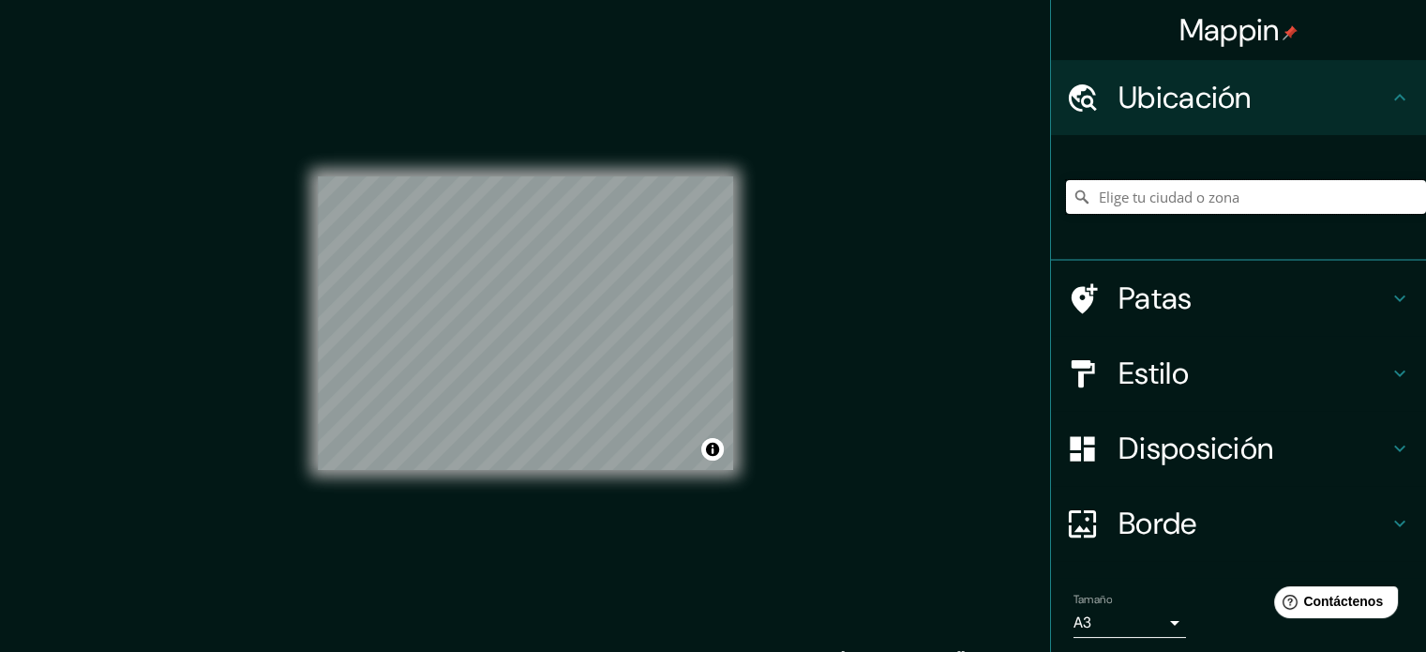
click at [1202, 199] on input "Elige tu ciudad o zona" at bounding box center [1246, 197] width 360 height 34
click at [1291, 194] on input "[GEOGRAPHIC_DATA], [GEOGRAPHIC_DATA], [GEOGRAPHIC_DATA]" at bounding box center [1246, 197] width 360 height 34
drag, startPoint x: 1157, startPoint y: 198, endPoint x: 1440, endPoint y: 310, distance: 303.9
click at [1425, 310] on html "Mappin Ubicación [GEOGRAPHIC_DATA], [GEOGRAPHIC_DATA], [GEOGRAPHIC_DATA] [GEOGR…" at bounding box center [713, 326] width 1426 height 652
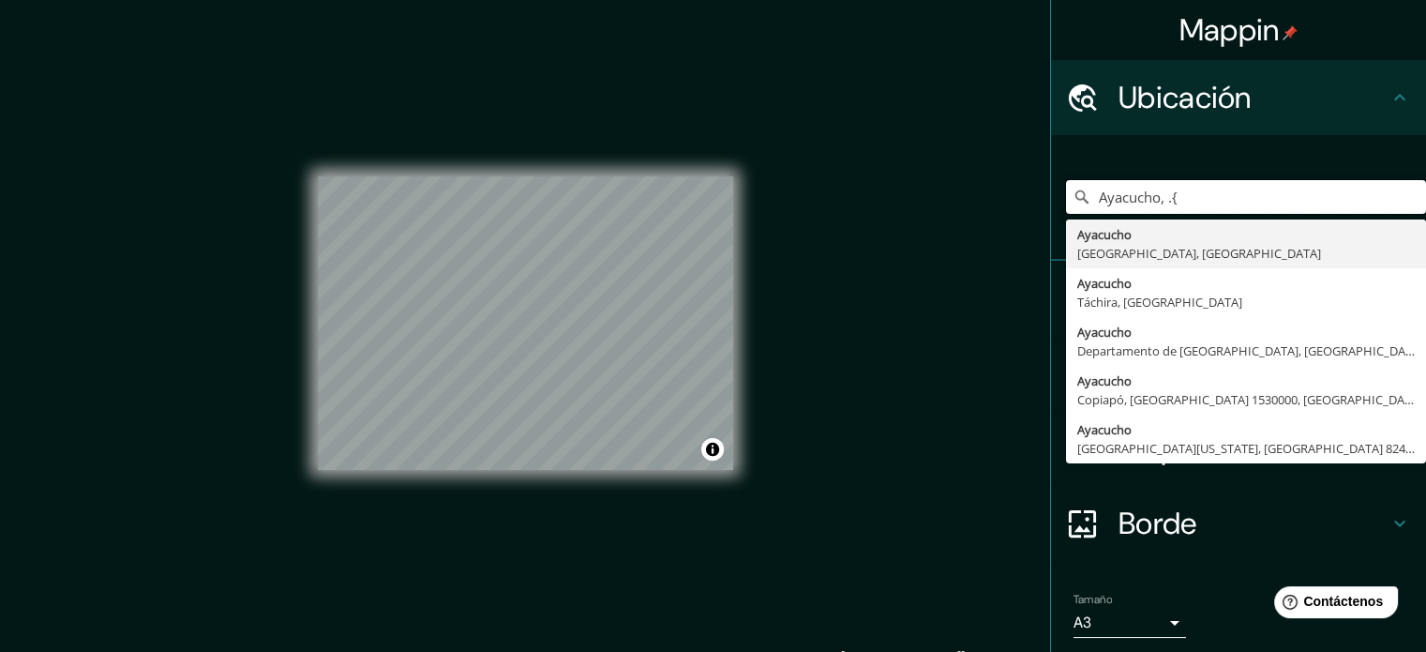
scroll to position [0, 0]
type input "[GEOGRAPHIC_DATA], [GEOGRAPHIC_DATA], [GEOGRAPHIC_DATA]"
